Goal: Task Accomplishment & Management: Complete application form

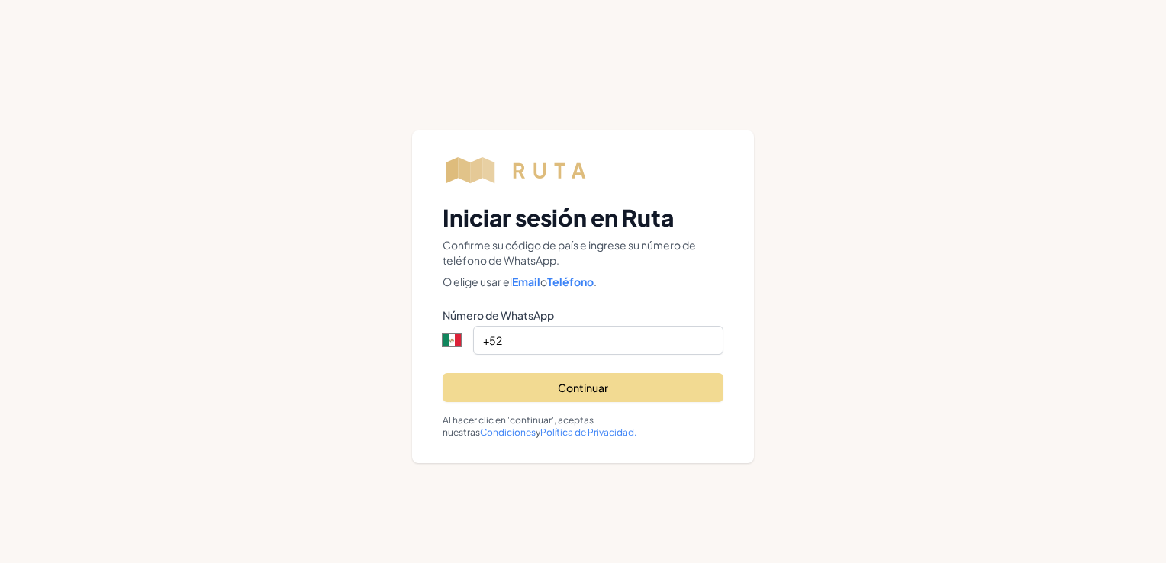
select select "MX"
click at [530, 334] on input "+52" at bounding box center [598, 340] width 250 height 29
type input "+5"
select select "ZZ"
type input "[PHONE_NUMBER]"
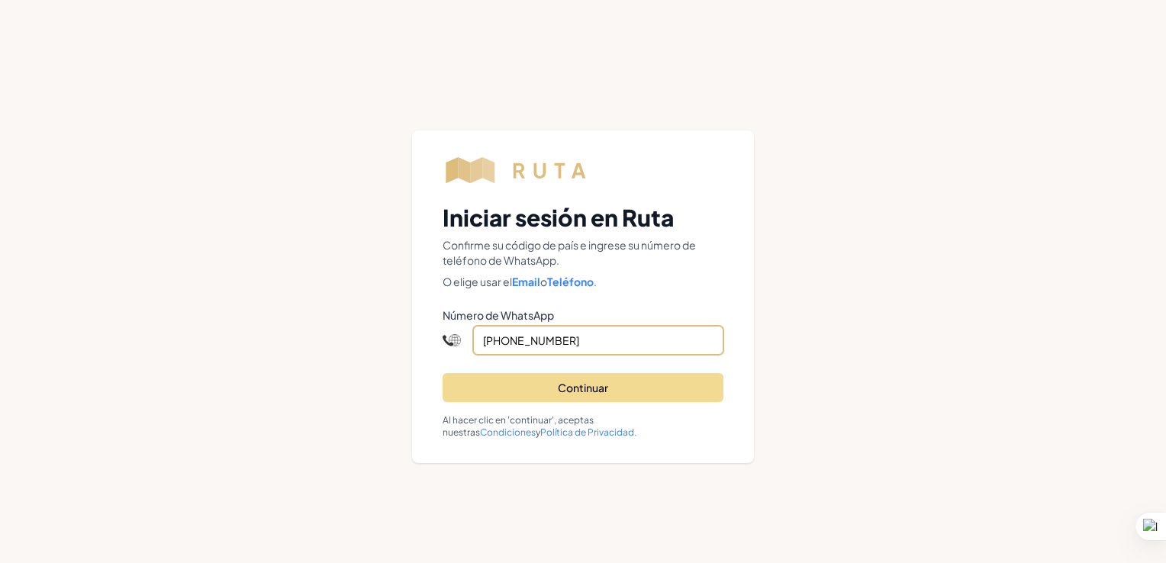
select select "US"
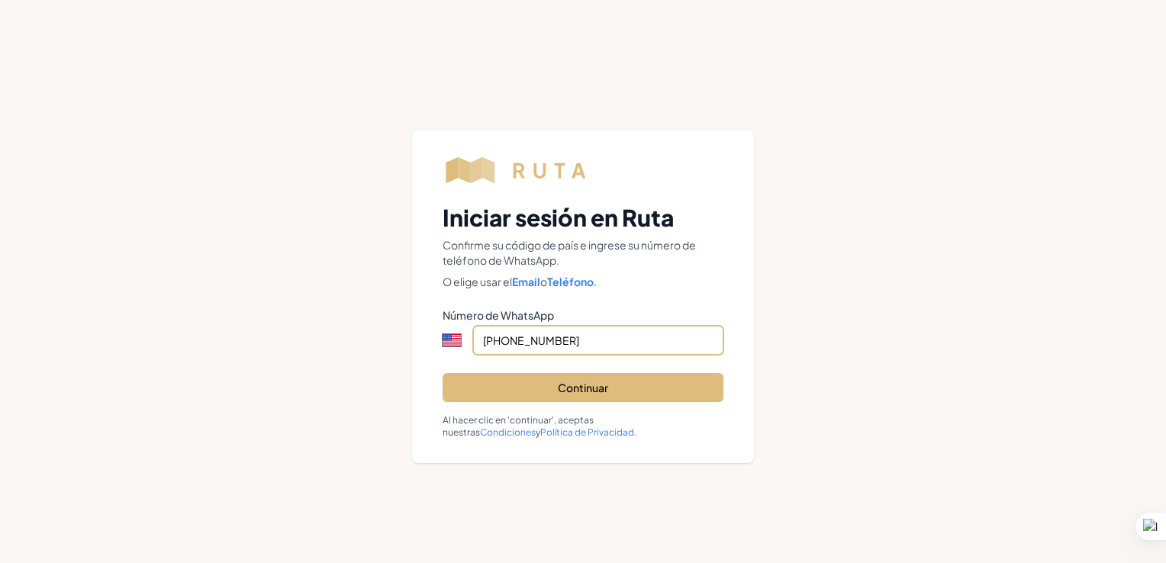
type input "[PHONE_NUMBER]"
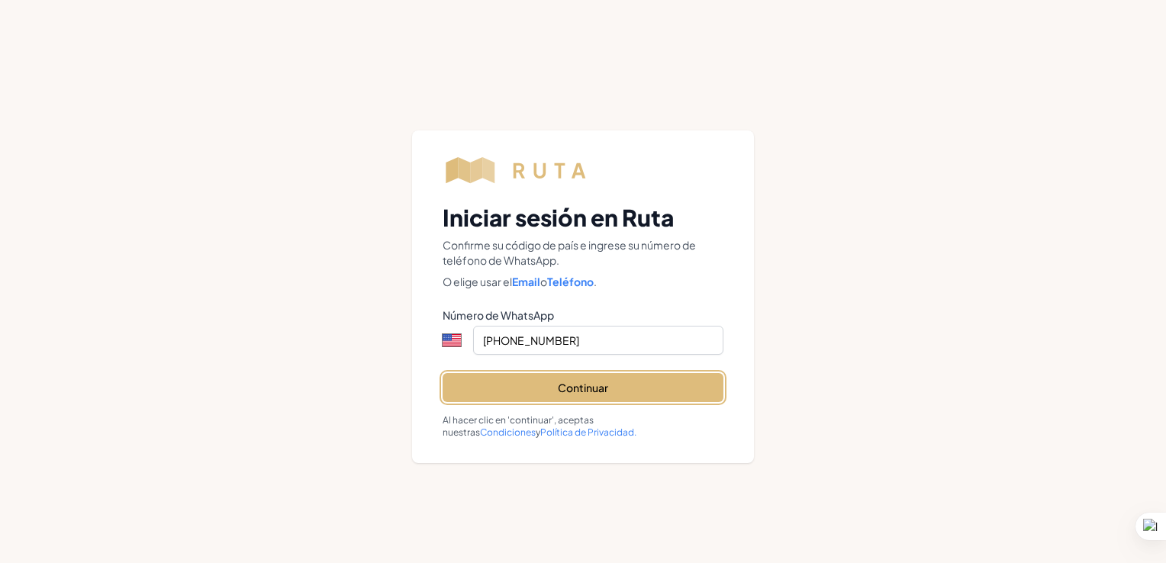
click at [621, 386] on button "Continuar" at bounding box center [583, 387] width 281 height 29
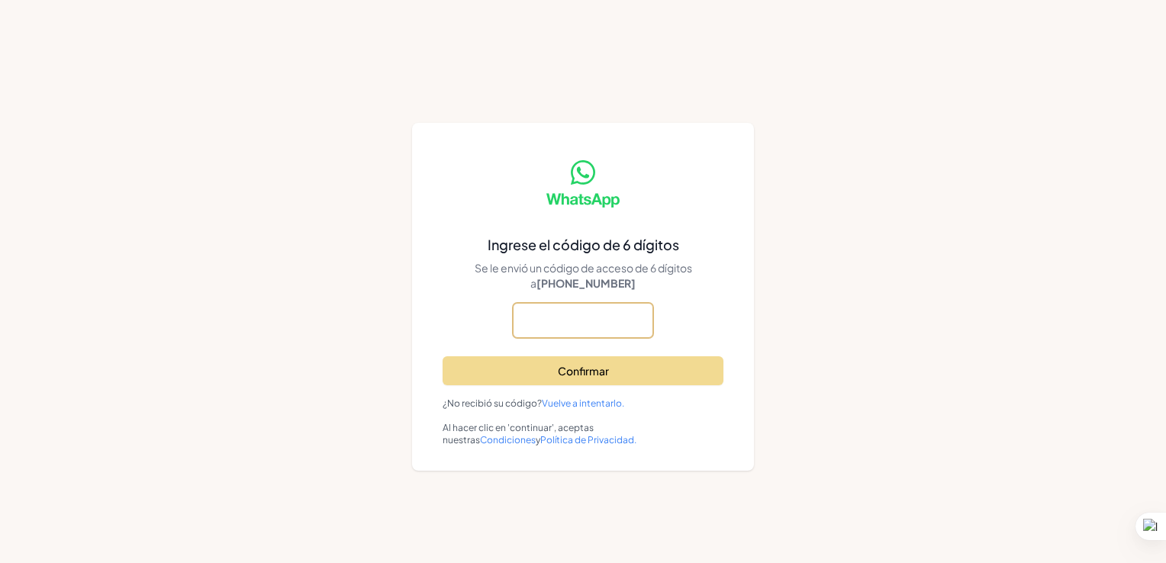
click at [572, 317] on input "text" at bounding box center [583, 320] width 140 height 35
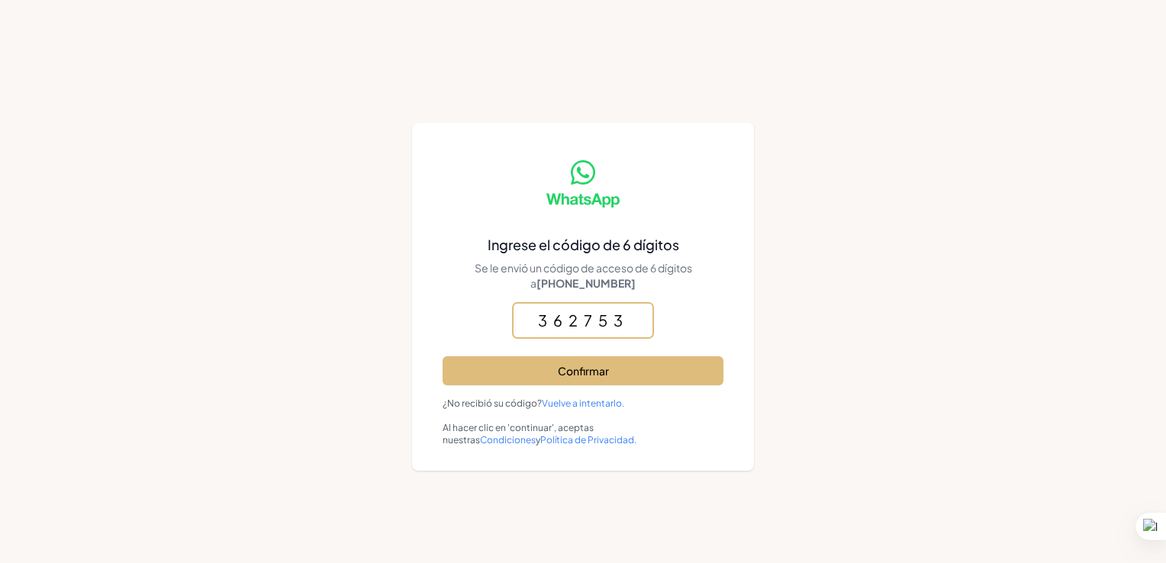
type input "362753"
click at [646, 363] on button "Confirmar" at bounding box center [583, 370] width 281 height 29
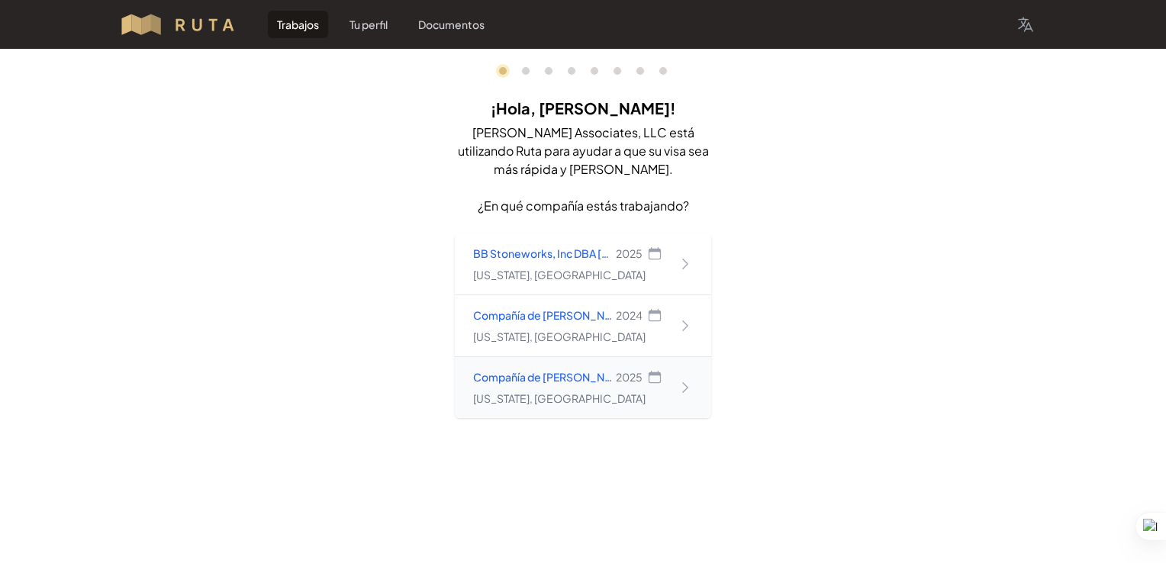
click at [694, 384] on div "Compañía de [PERSON_NAME], LLC [STREET_ADDRESS][US_STATE]" at bounding box center [583, 387] width 256 height 61
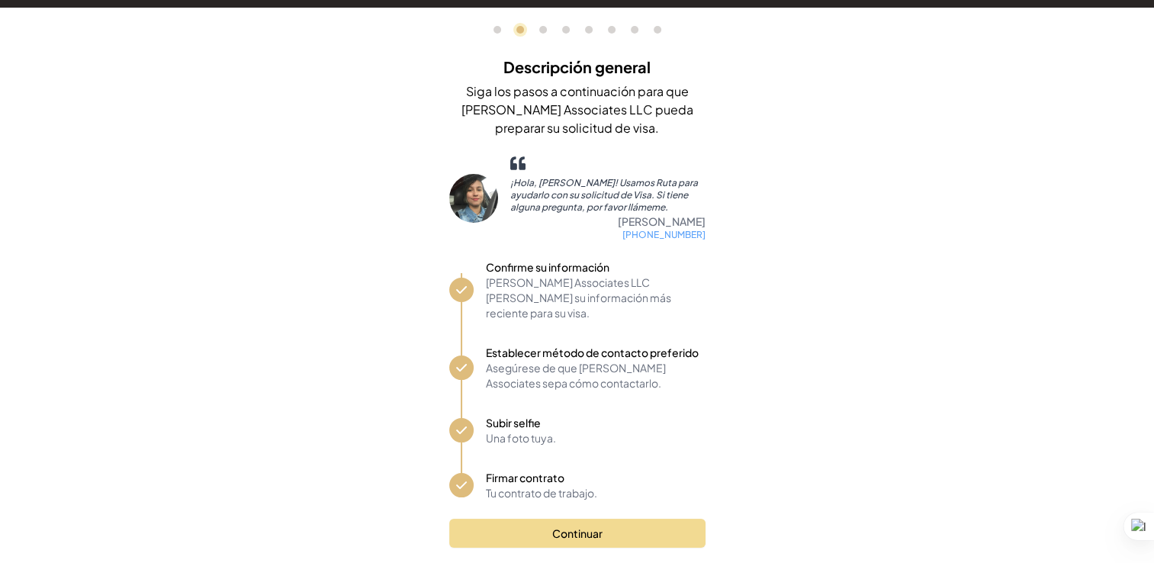
scroll to position [47, 0]
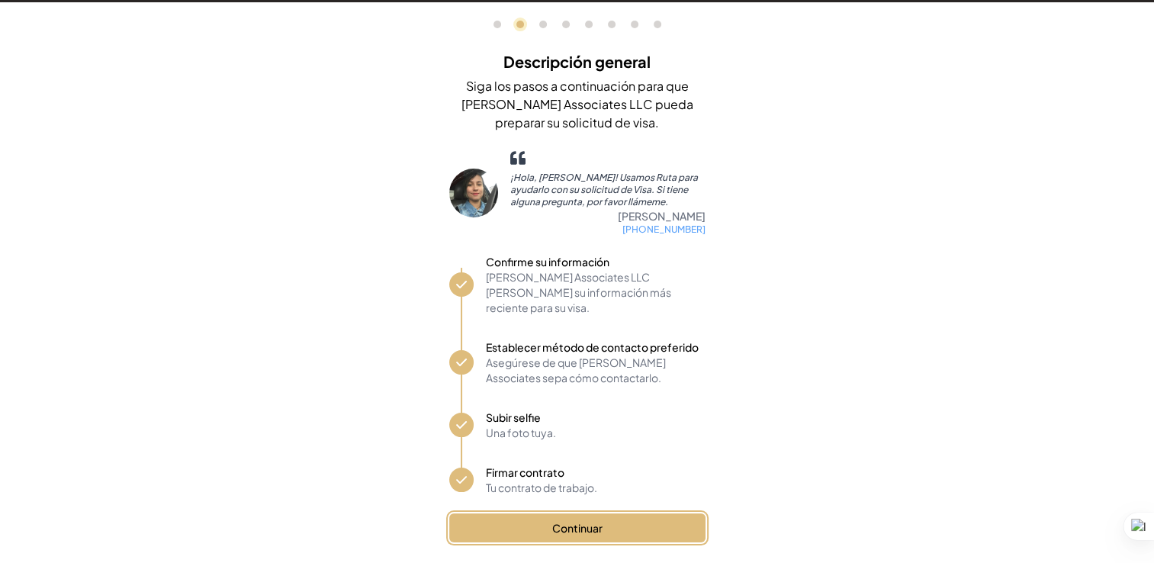
click at [653, 516] on button "Continuar" at bounding box center [577, 527] width 256 height 29
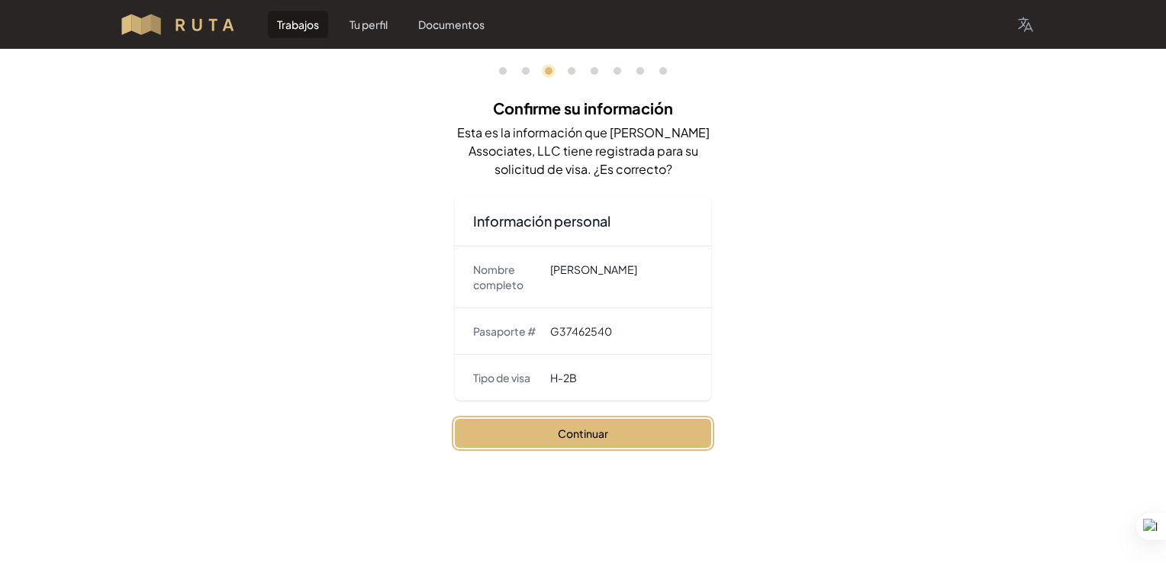
click at [575, 426] on button "Continuar" at bounding box center [583, 433] width 256 height 29
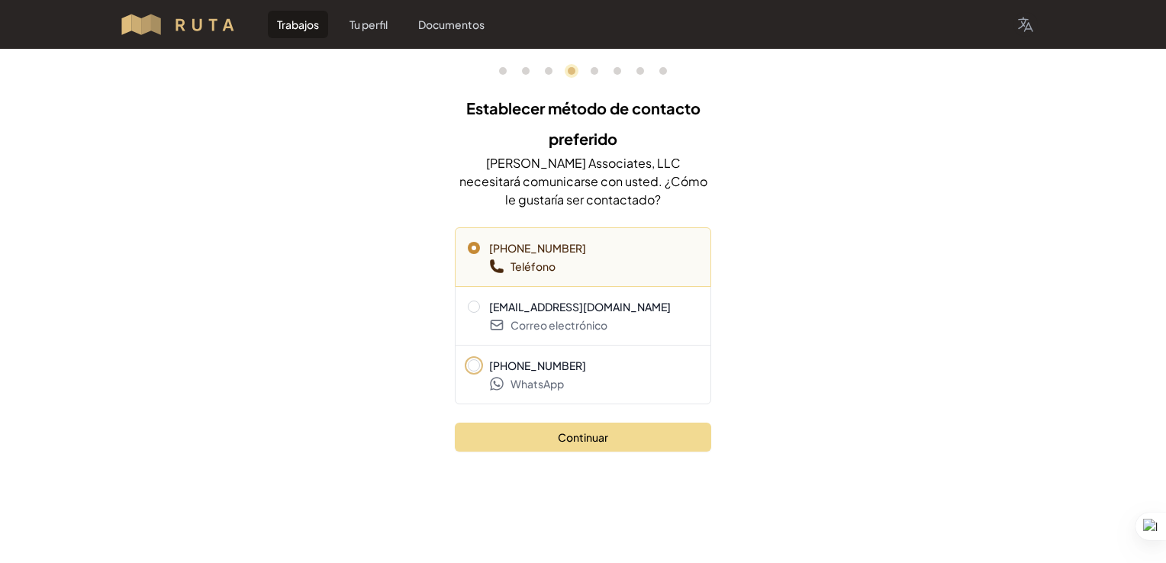
click at [558, 362] on span "[PHONE_NUMBER]" at bounding box center [537, 365] width 97 height 15
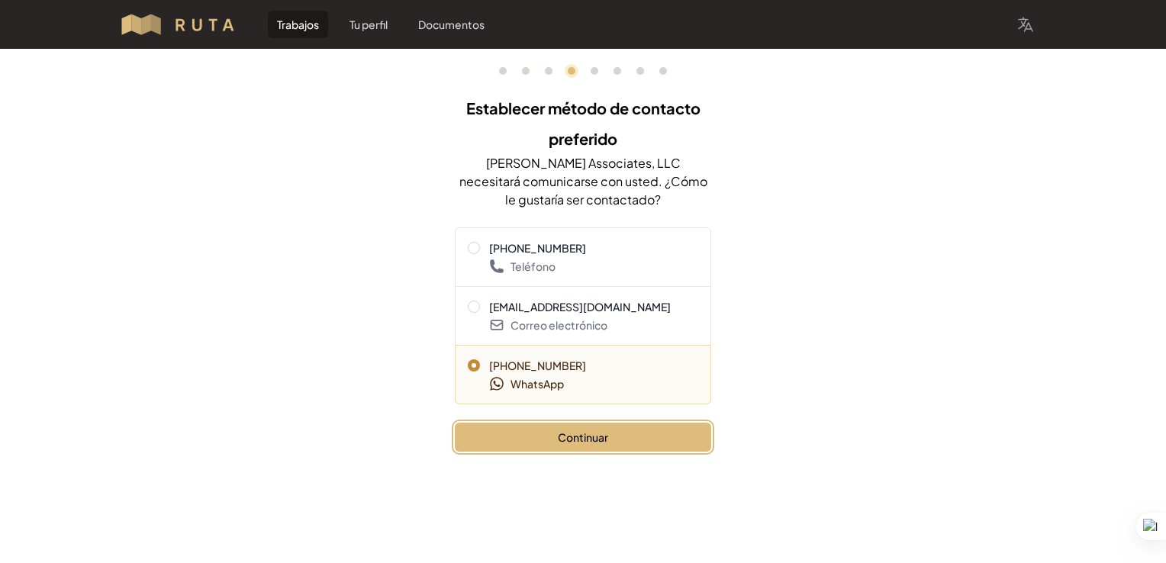
click at [613, 434] on button "Continuar" at bounding box center [583, 437] width 256 height 29
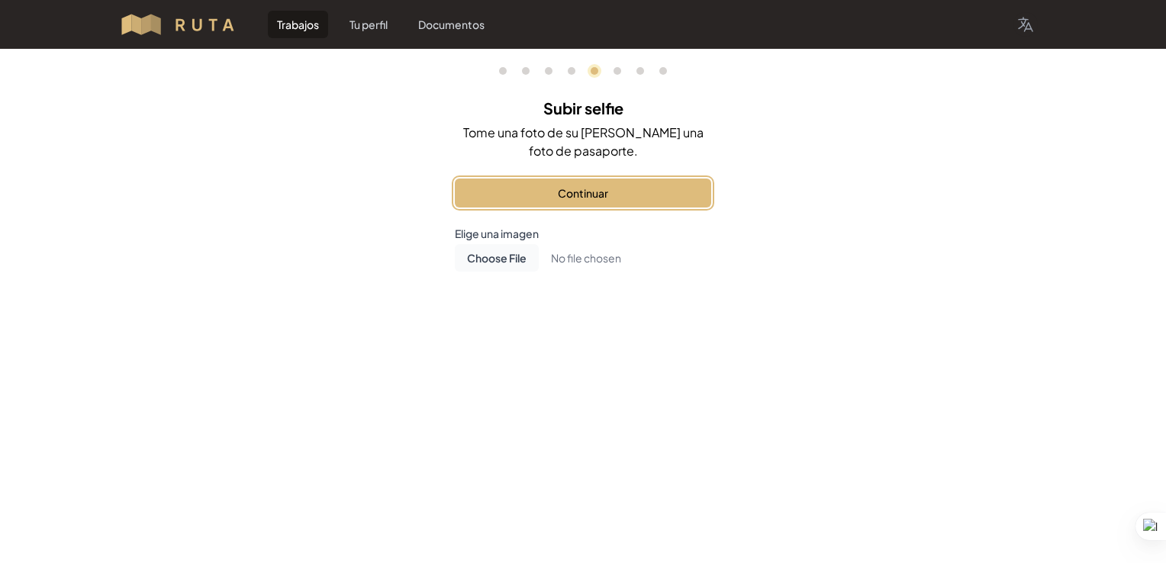
click at [614, 185] on button "Continuar" at bounding box center [583, 193] width 256 height 29
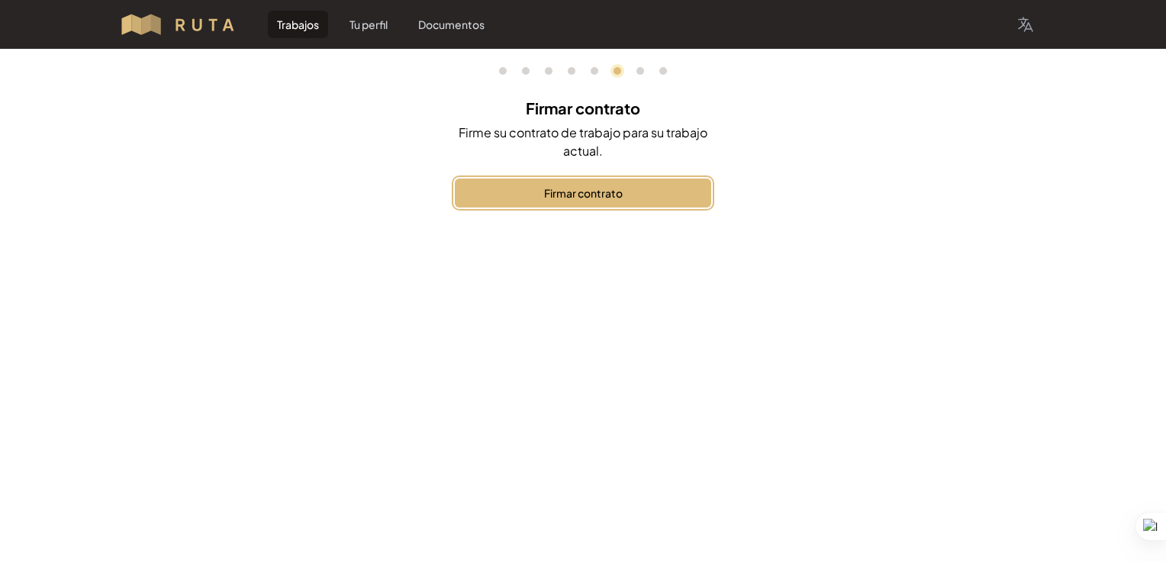
click at [652, 192] on button "Firmar contrato" at bounding box center [583, 193] width 256 height 29
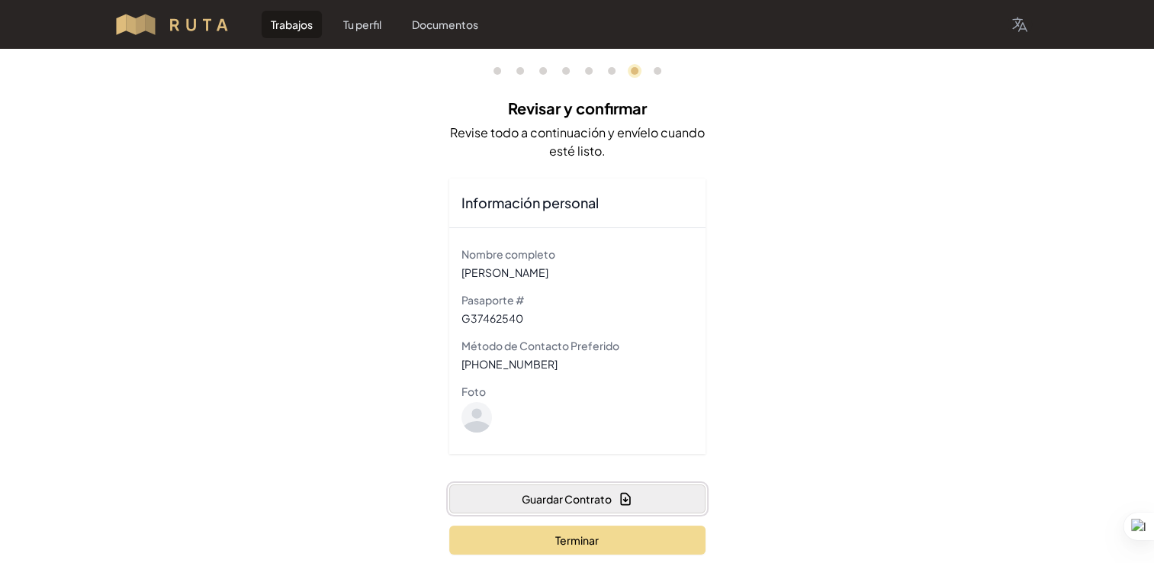
click at [616, 498] on button "Guardar Contrato" at bounding box center [577, 498] width 256 height 29
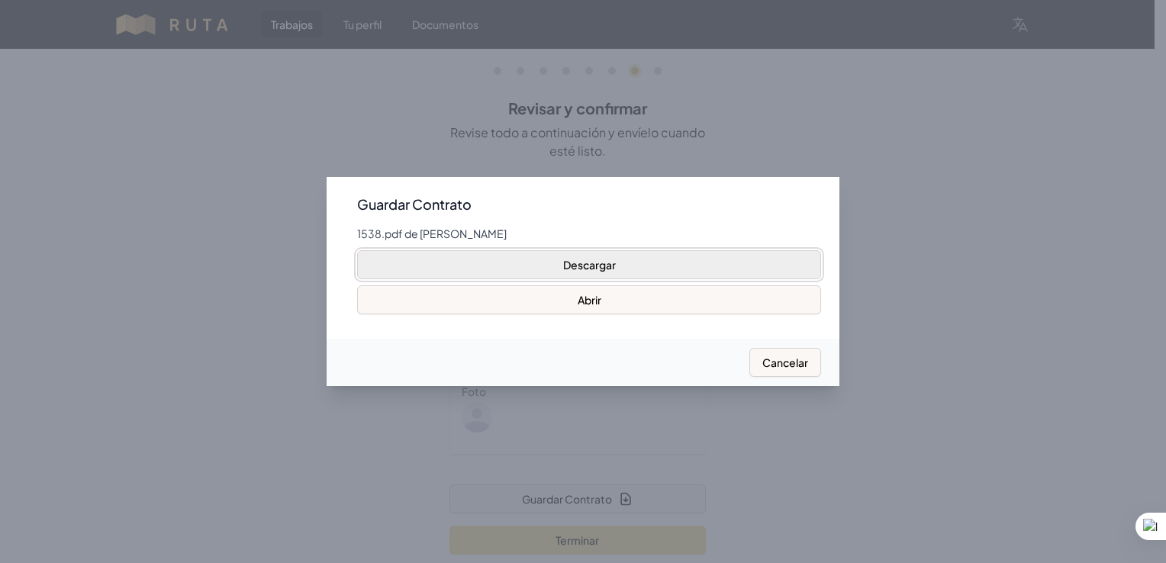
click at [627, 262] on button "Descargar" at bounding box center [589, 264] width 464 height 29
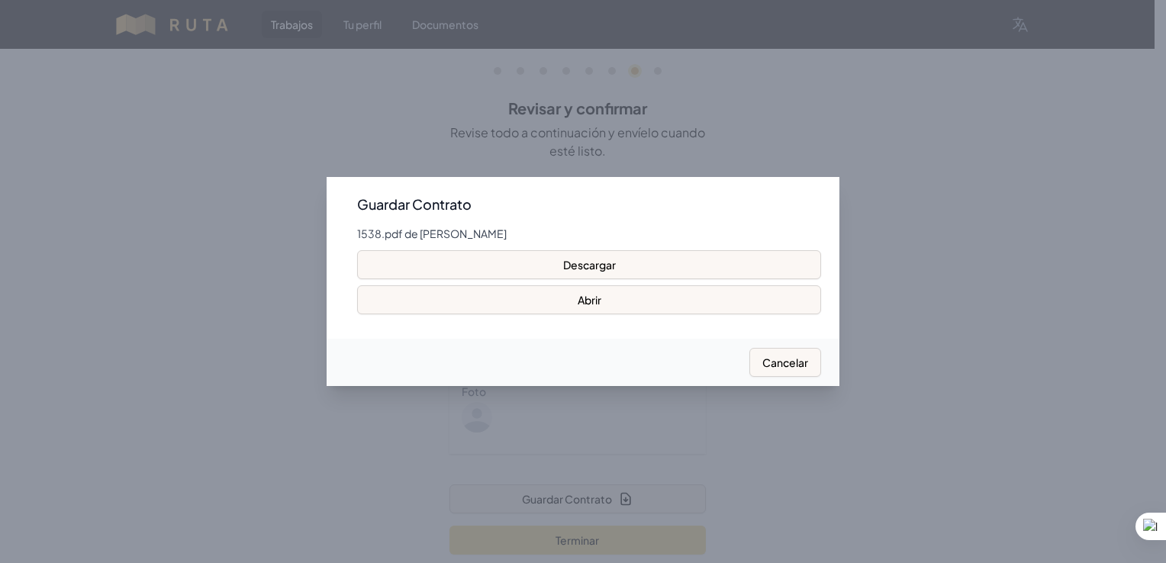
click at [607, 200] on h3 "Guardar Contrato" at bounding box center [589, 204] width 464 height 18
click at [800, 359] on button "Cancelar" at bounding box center [785, 362] width 72 height 29
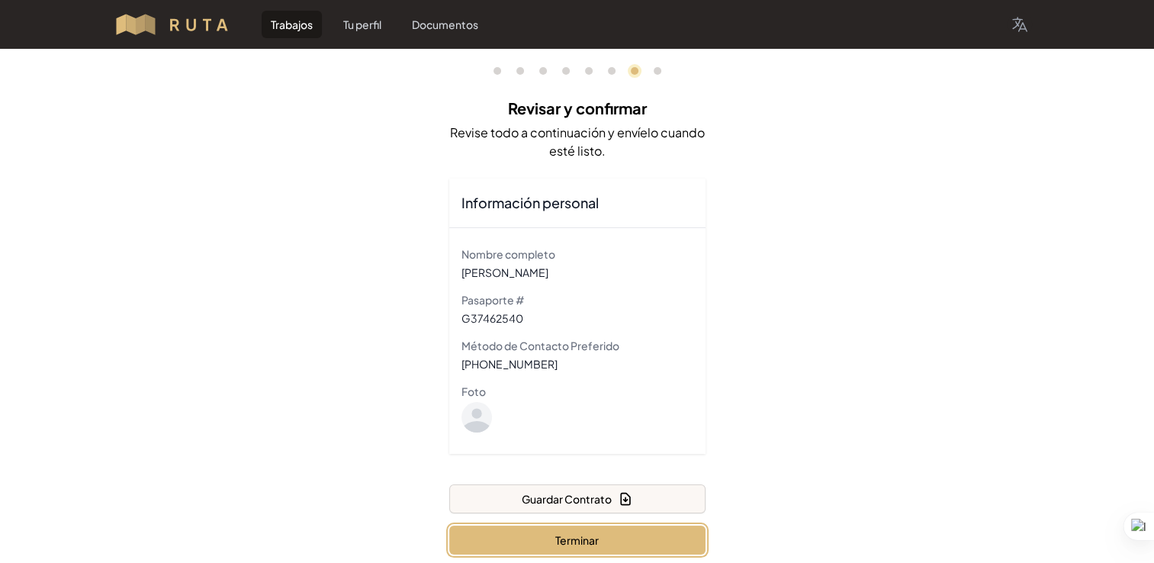
click at [545, 539] on button "Terminar" at bounding box center [577, 540] width 256 height 29
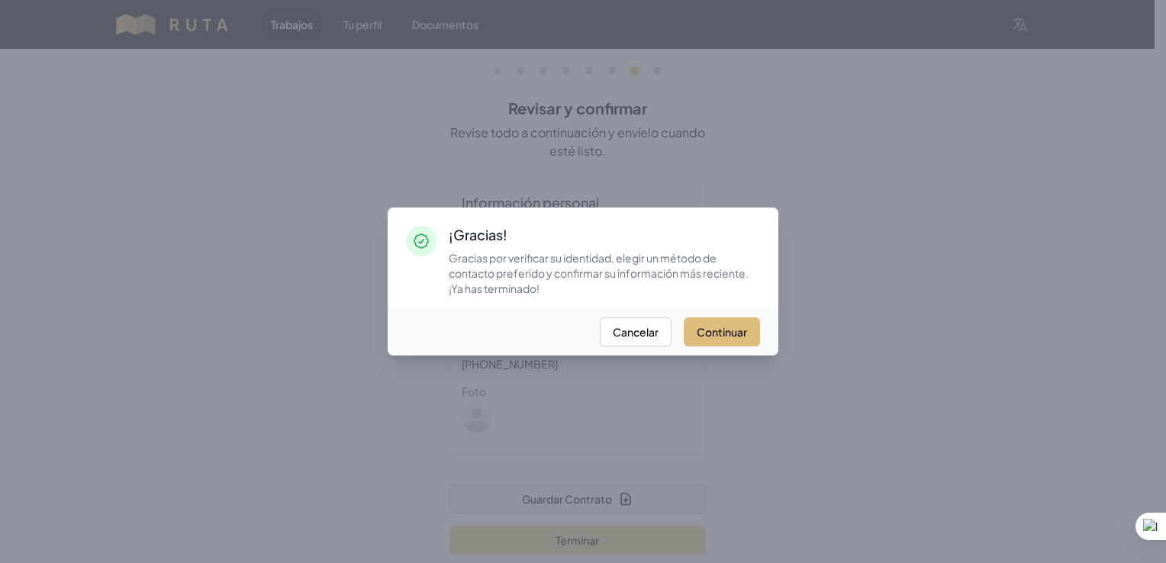
click at [736, 323] on button "Continuar" at bounding box center [722, 331] width 76 height 29
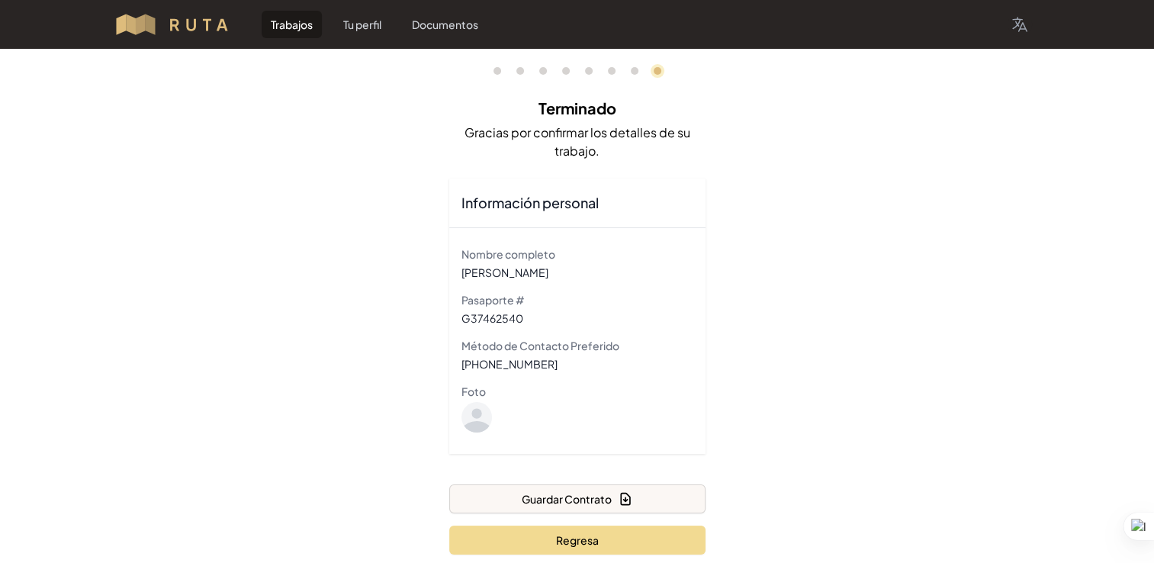
scroll to position [27, 0]
